Goal: Information Seeking & Learning: Learn about a topic

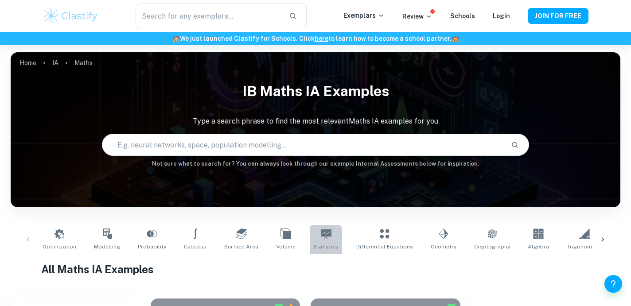
click at [321, 231] on icon at bounding box center [326, 234] width 11 height 11
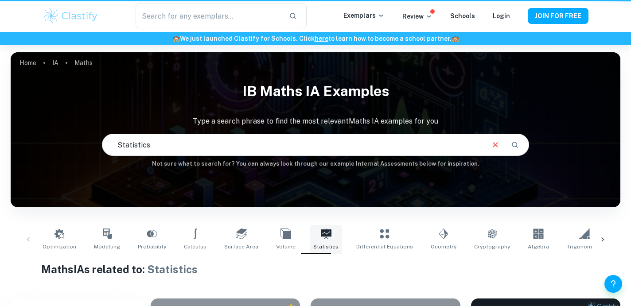
type input "Statistics"
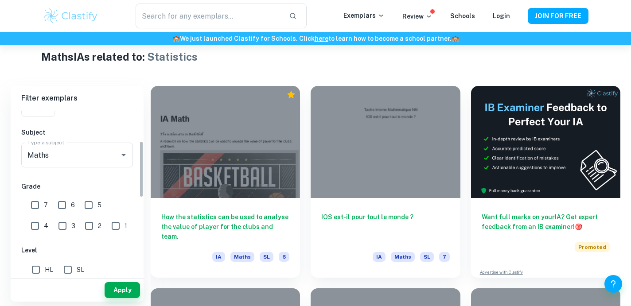
scroll to position [85, 0]
click at [38, 206] on input "7" at bounding box center [35, 206] width 18 height 18
checkbox input "true"
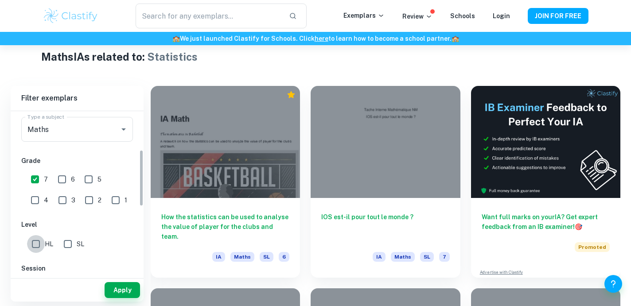
click at [39, 245] on input "HL" at bounding box center [36, 244] width 18 height 18
checkbox input "true"
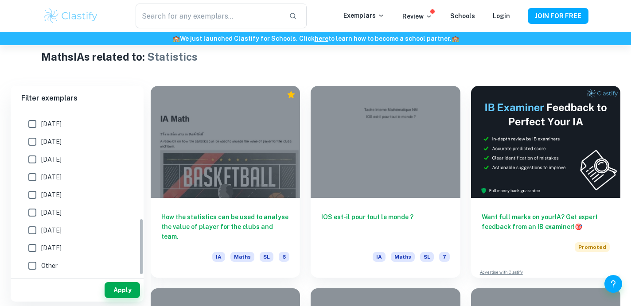
scroll to position [307, 0]
click at [112, 292] on button "Apply" at bounding box center [122, 290] width 35 height 16
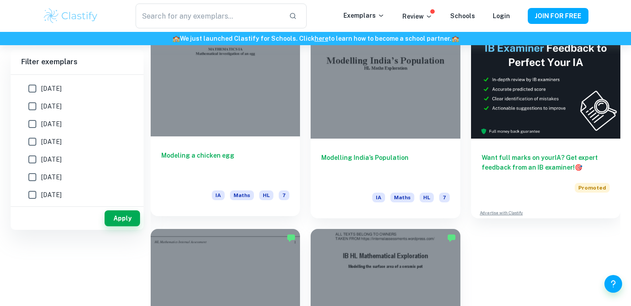
scroll to position [177, 0]
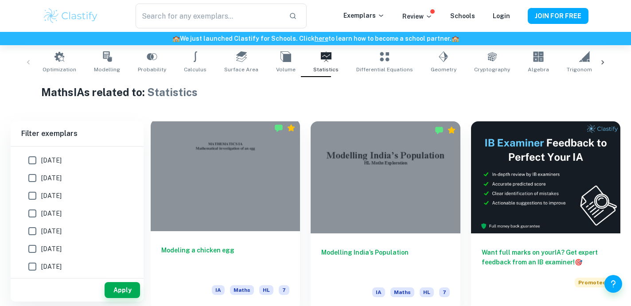
click at [292, 182] on div at bounding box center [225, 175] width 149 height 112
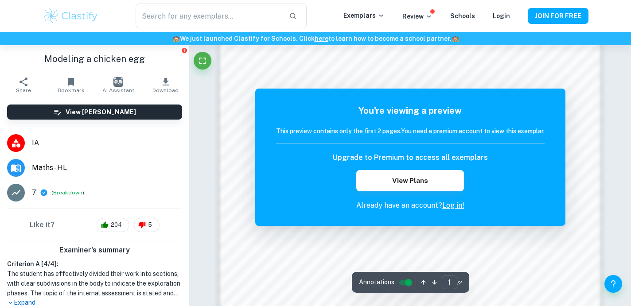
scroll to position [588, 0]
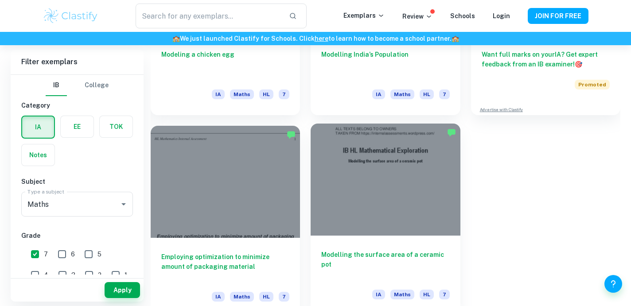
scroll to position [376, 0]
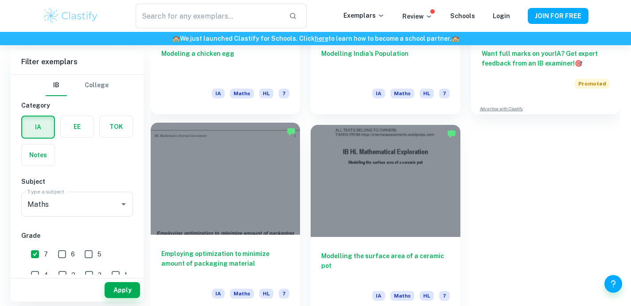
click at [240, 225] on div at bounding box center [225, 179] width 149 height 112
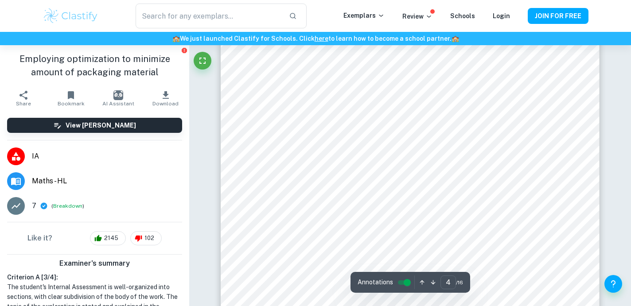
scroll to position [1835, 0]
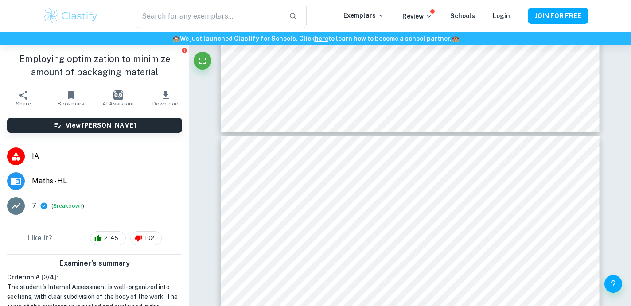
type input "3"
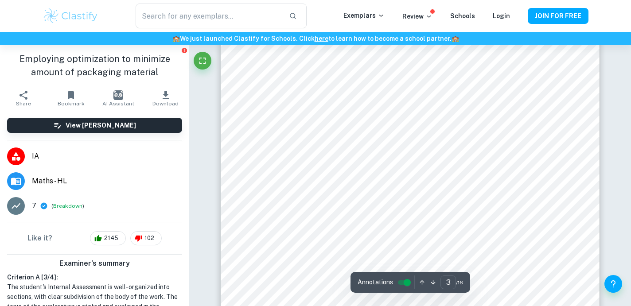
scroll to position [1226, 0]
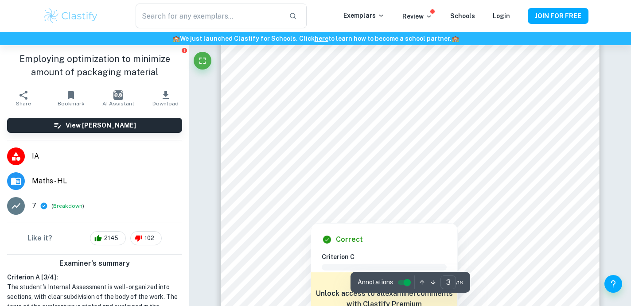
click at [325, 179] on div at bounding box center [422, 181] width 264 height 10
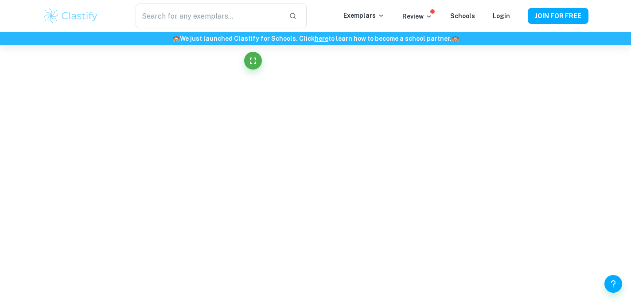
scroll to position [1569, 0]
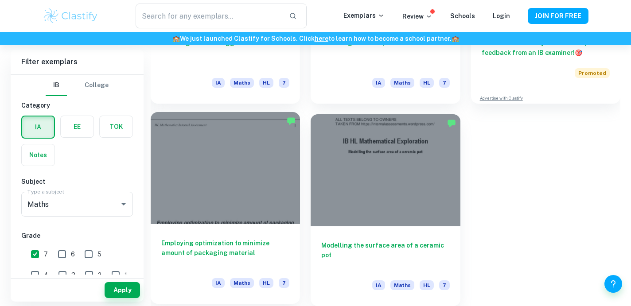
scroll to position [387, 0]
